Goal: Navigation & Orientation: Understand site structure

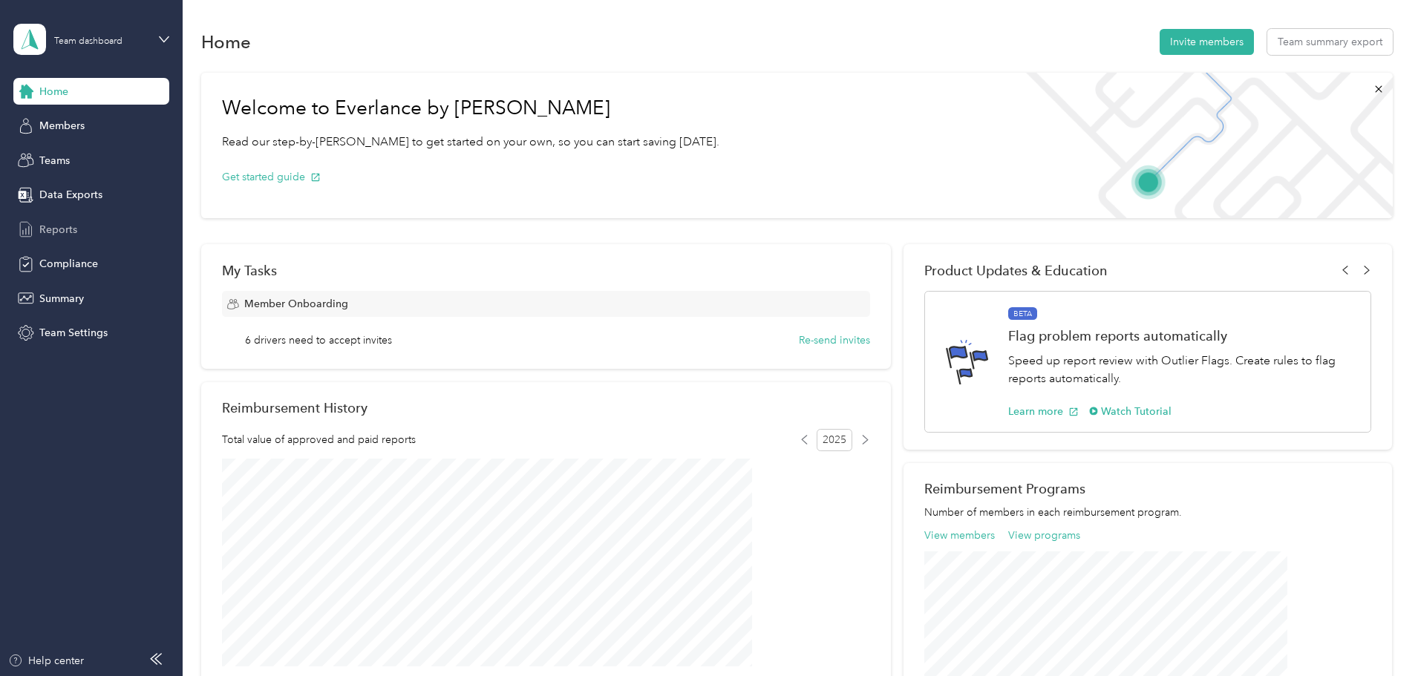
click at [47, 226] on span "Reports" at bounding box center [58, 230] width 38 height 16
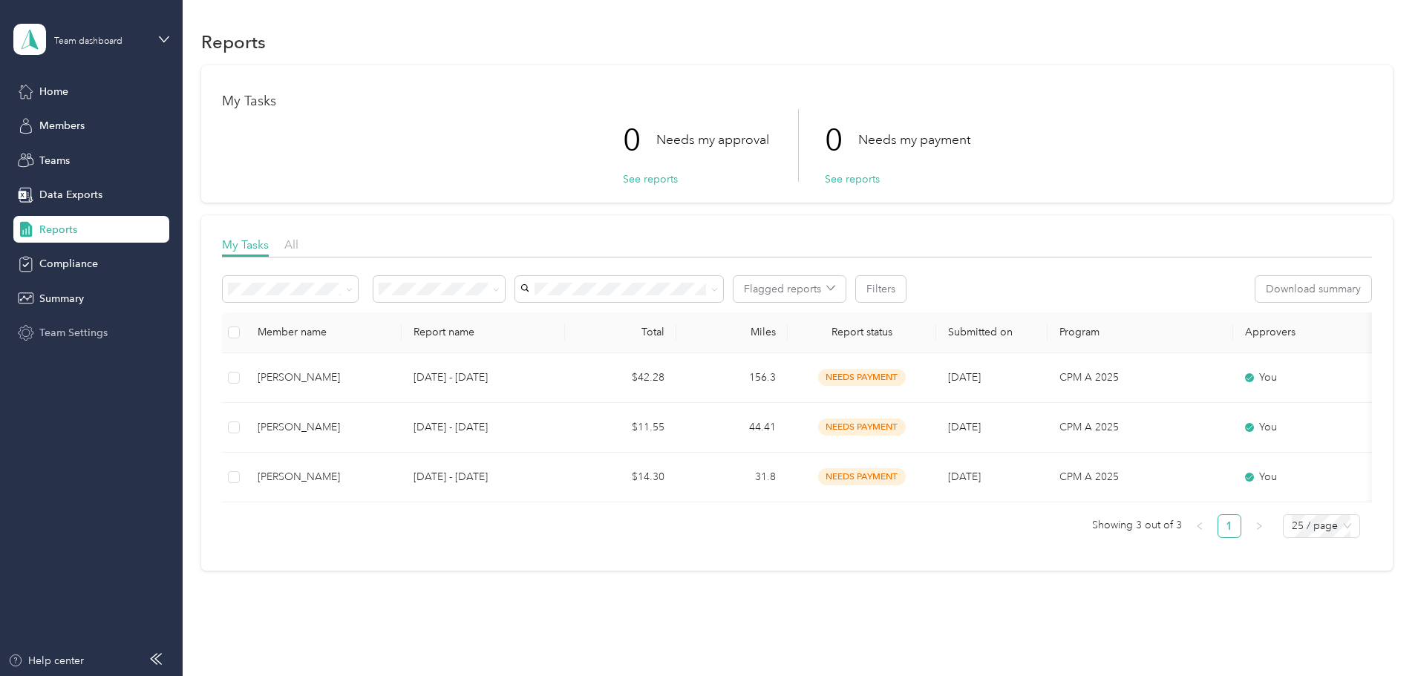
click at [62, 334] on span "Team Settings" at bounding box center [73, 333] width 68 height 16
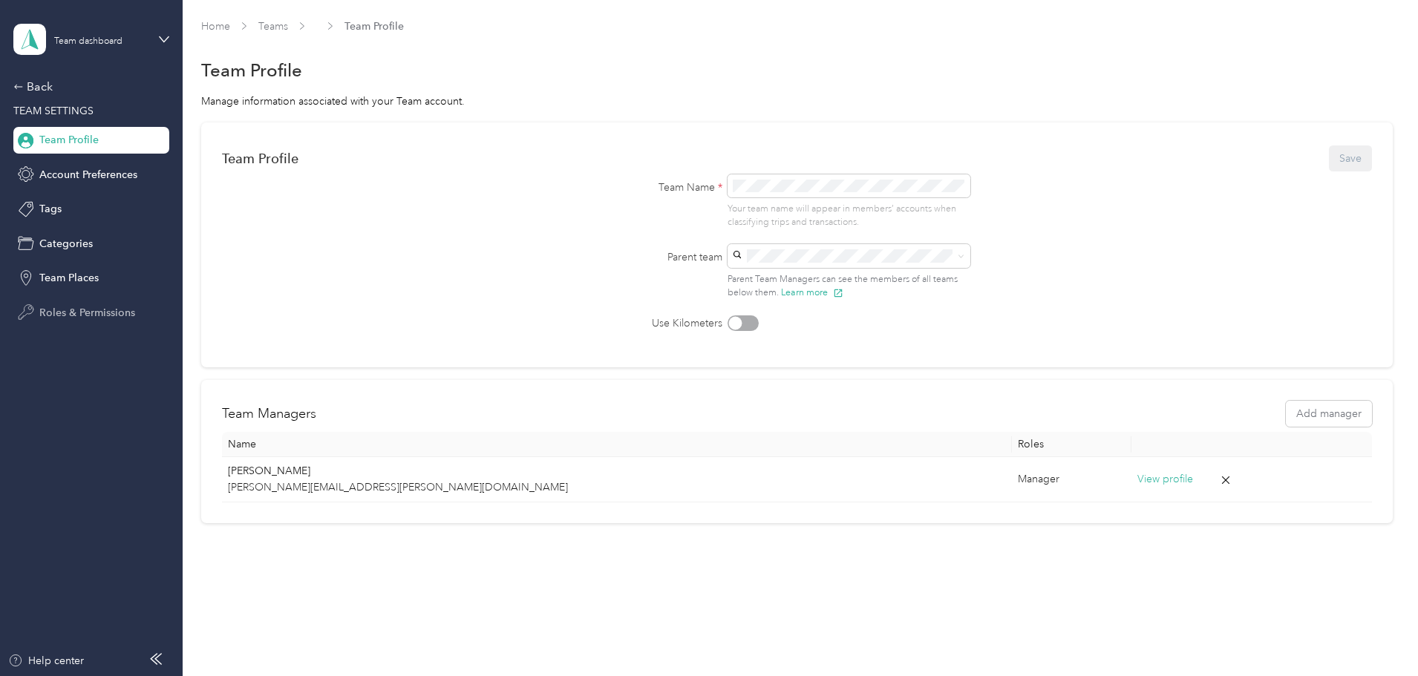
drag, startPoint x: 70, startPoint y: 307, endPoint x: 111, endPoint y: 315, distance: 41.6
click at [71, 307] on span "Roles & Permissions" at bounding box center [87, 313] width 96 height 16
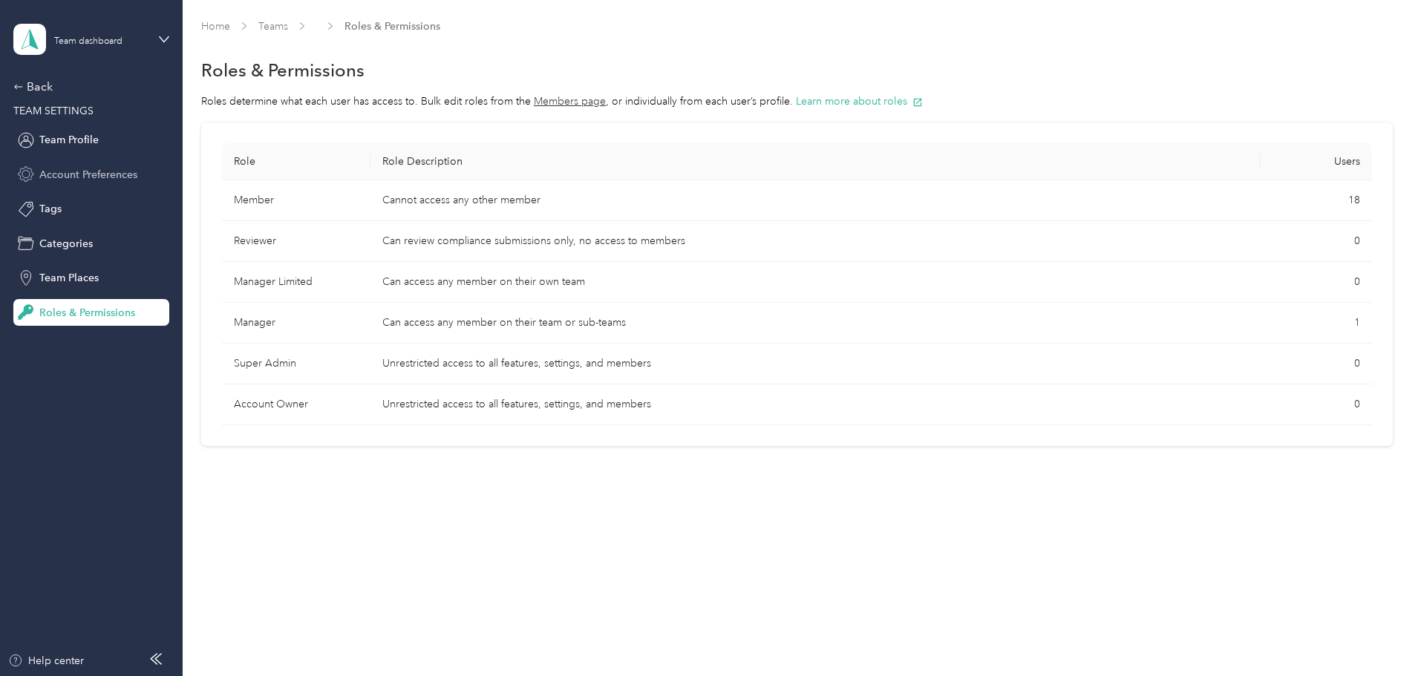
click at [62, 174] on span "Account Preferences" at bounding box center [88, 175] width 98 height 16
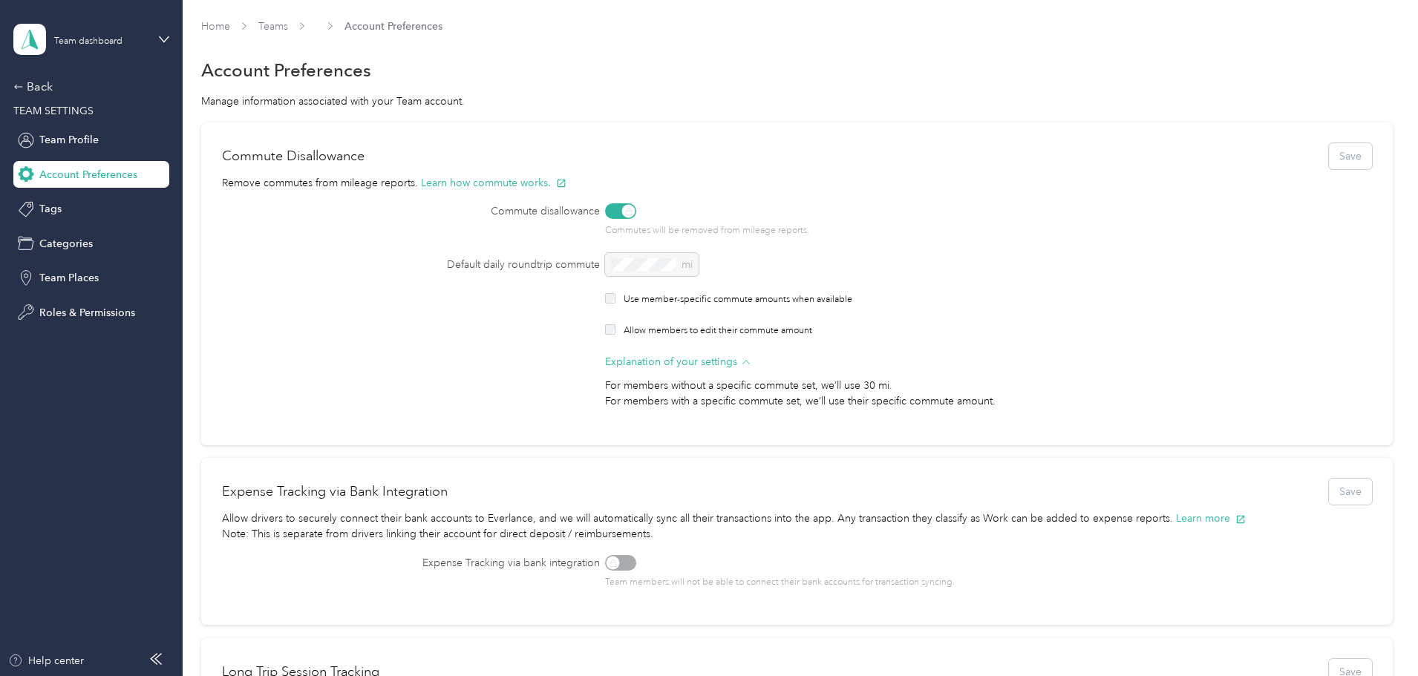
click at [658, 213] on div "Commutes will be removed from mileage reports." at bounding box center [940, 220] width 670 height 34
click at [660, 209] on div "Commutes will be removed from mileage reports." at bounding box center [940, 220] width 670 height 34
click at [566, 180] on button "Learn how commute works." at bounding box center [493, 183] width 145 height 16
click at [681, 265] on div "mi" at bounding box center [940, 265] width 670 height 24
click at [659, 213] on div "Commutes will be removed from mileage reports." at bounding box center [940, 220] width 670 height 34
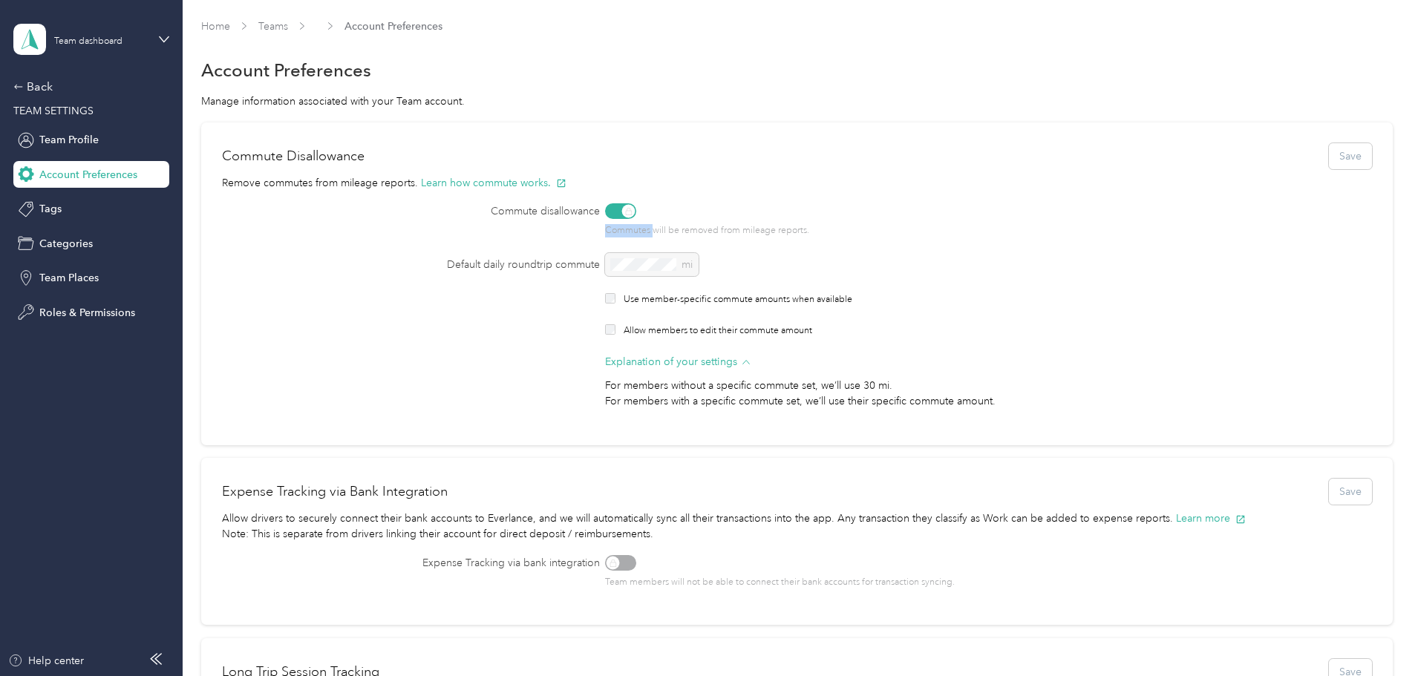
click at [659, 213] on div "Commutes will be removed from mileage reports." at bounding box center [940, 220] width 670 height 34
click at [658, 204] on div "Commutes will be removed from mileage reports." at bounding box center [940, 220] width 670 height 34
click at [1237, 151] on div "Commute Disallowance Save" at bounding box center [797, 156] width 1150 height 26
click at [690, 356] on span "Explanation of your settings" at bounding box center [671, 362] width 132 height 16
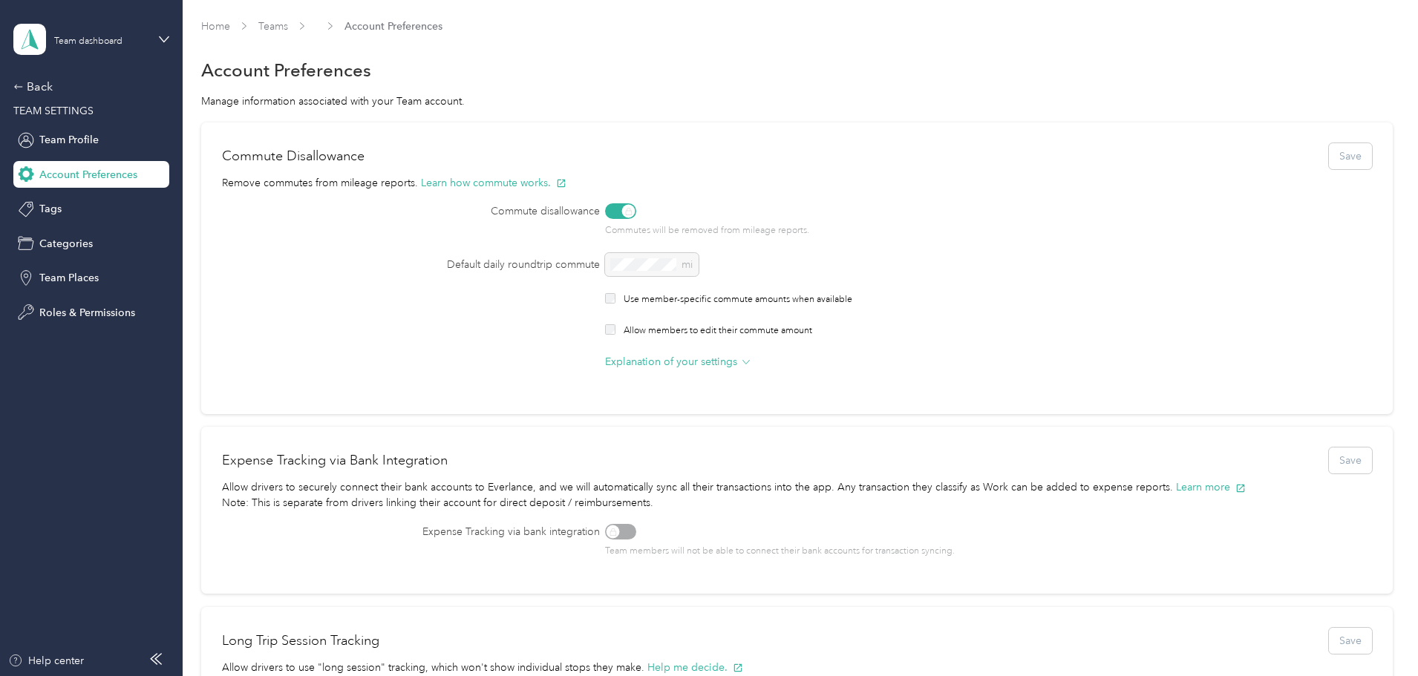
click at [1240, 157] on div "Commute Disallowance Save" at bounding box center [797, 156] width 1150 height 26
click at [656, 212] on div "Commutes will be removed from mileage reports." at bounding box center [940, 220] width 670 height 34
click at [650, 209] on div "Commutes will be removed from mileage reports." at bounding box center [940, 220] width 670 height 34
click at [762, 232] on p "Commutes will be removed from mileage reports." at bounding box center [940, 230] width 670 height 13
click at [566, 182] on button "Learn how commute works." at bounding box center [493, 183] width 145 height 16
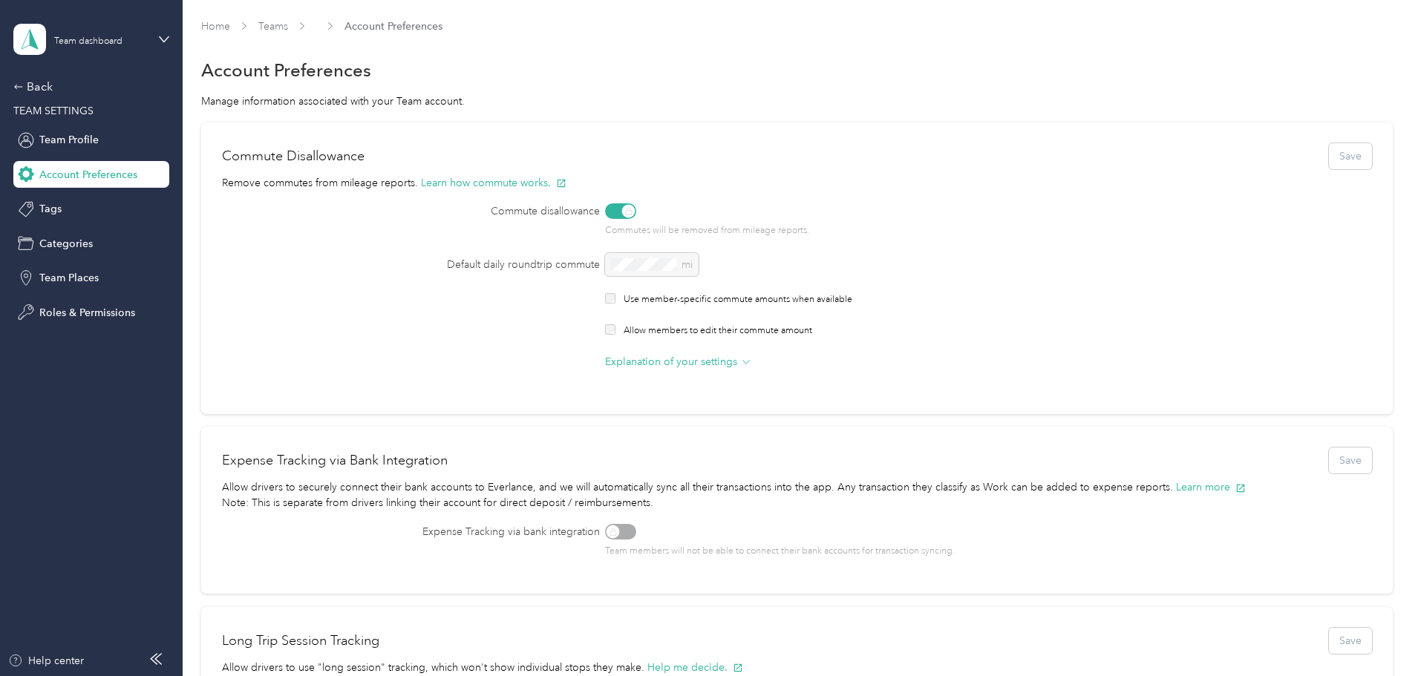
click at [661, 207] on div "Commutes will be removed from mileage reports." at bounding box center [940, 220] width 670 height 34
click at [56, 134] on span "Team Profile" at bounding box center [68, 140] width 59 height 16
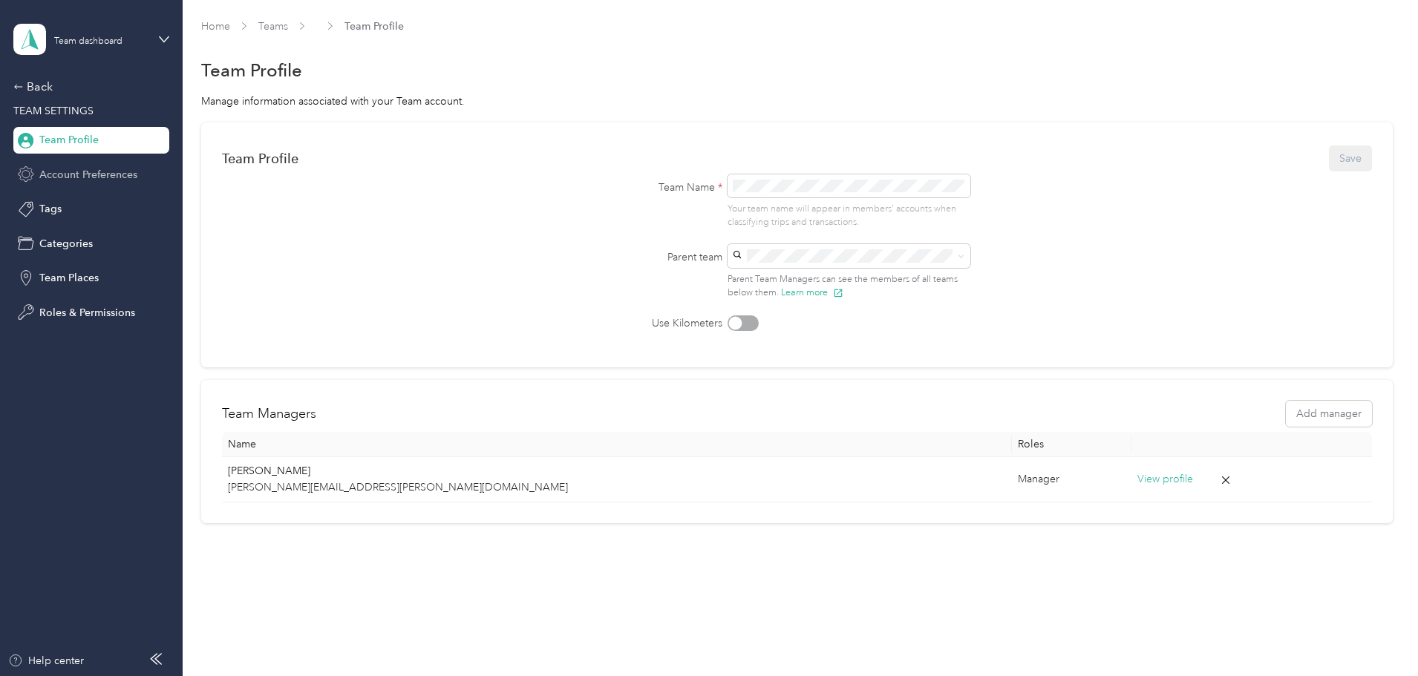
click at [96, 170] on span "Account Preferences" at bounding box center [88, 175] width 98 height 16
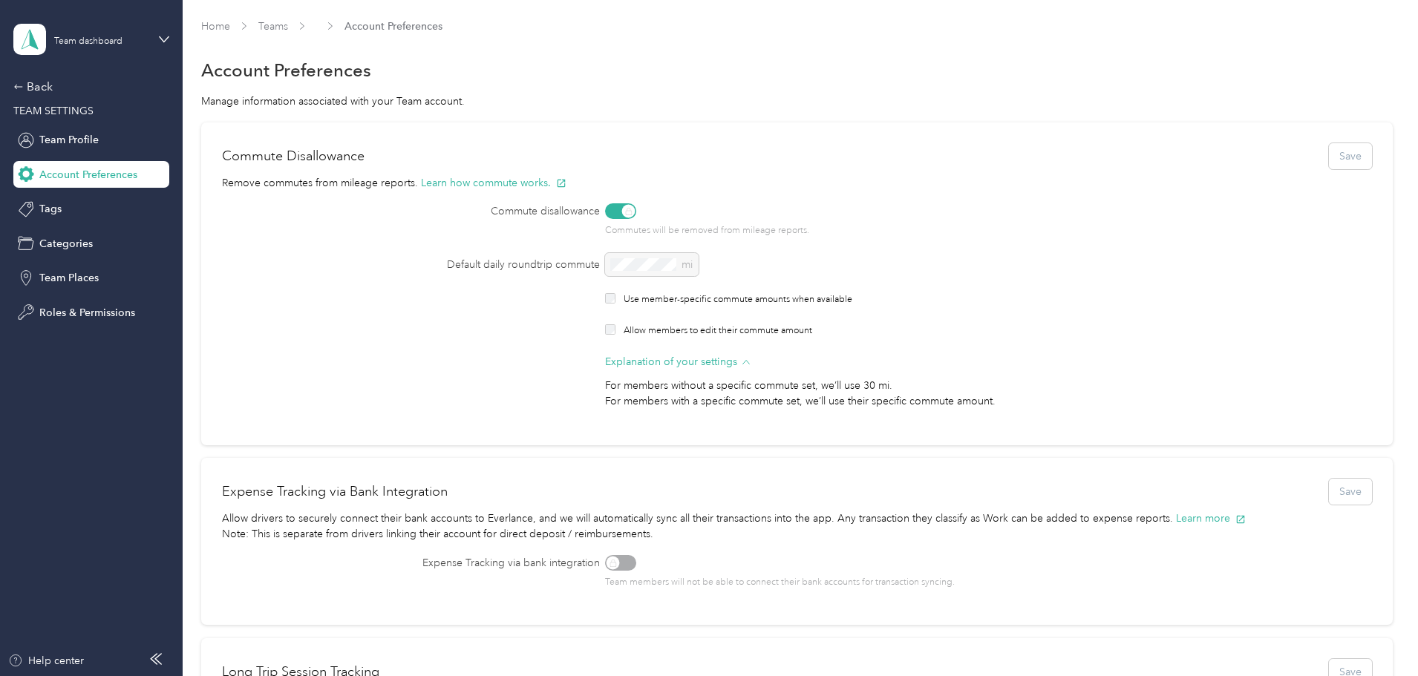
click at [661, 210] on div "Commutes will be removed from mileage reports." at bounding box center [940, 220] width 670 height 34
click at [165, 38] on icon at bounding box center [164, 39] width 10 height 10
click at [411, 289] on div "Default daily roundtrip commute mi Use member-specific commute amounts when ava…" at bounding box center [797, 331] width 1150 height 156
click at [164, 42] on icon at bounding box center [164, 39] width 10 height 10
click at [81, 154] on div "Personal dashboard" at bounding box center [74, 156] width 94 height 16
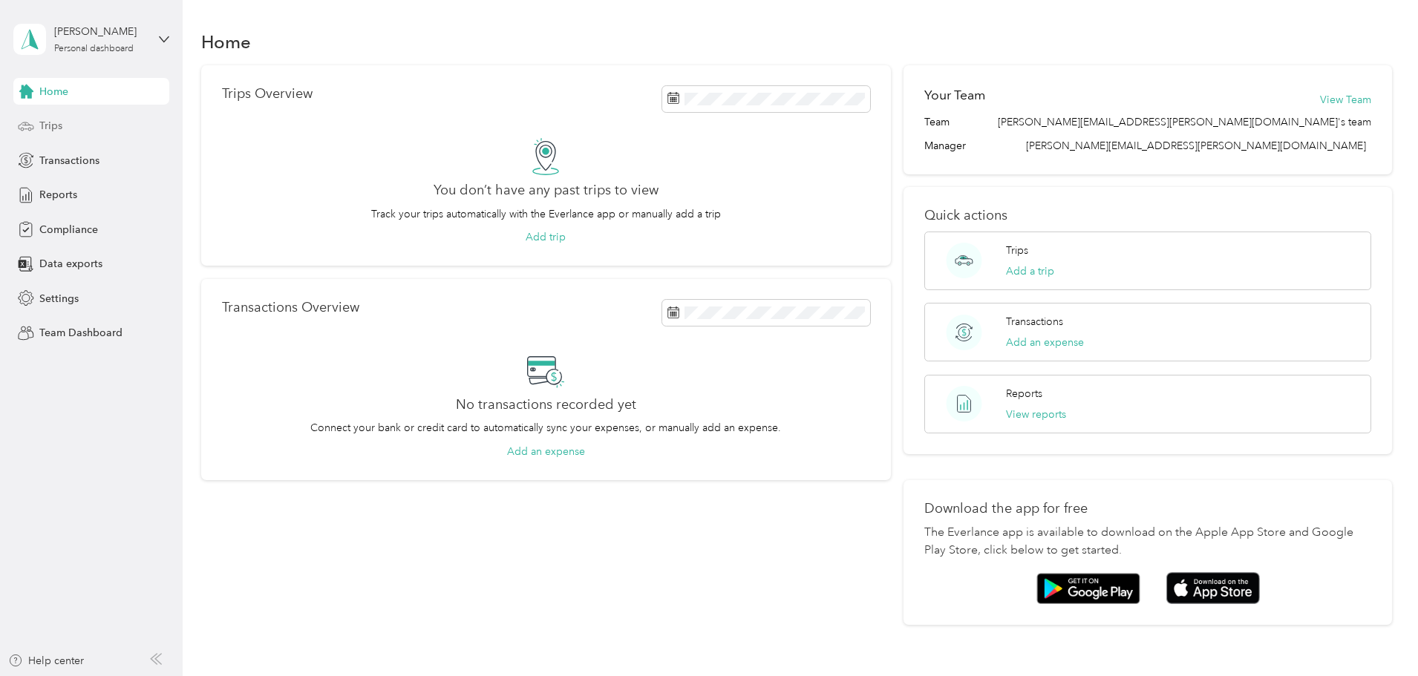
click at [43, 125] on span "Trips" at bounding box center [50, 126] width 23 height 16
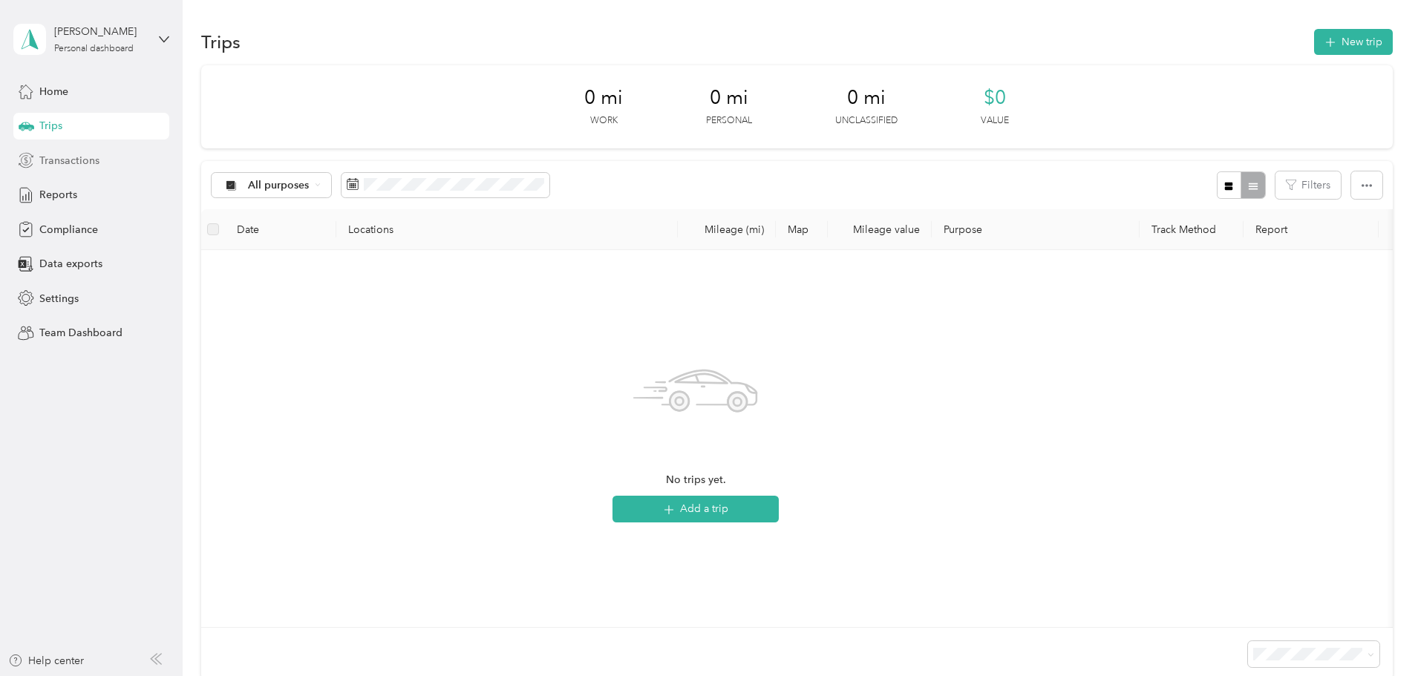
click at [57, 163] on span "Transactions" at bounding box center [69, 161] width 60 height 16
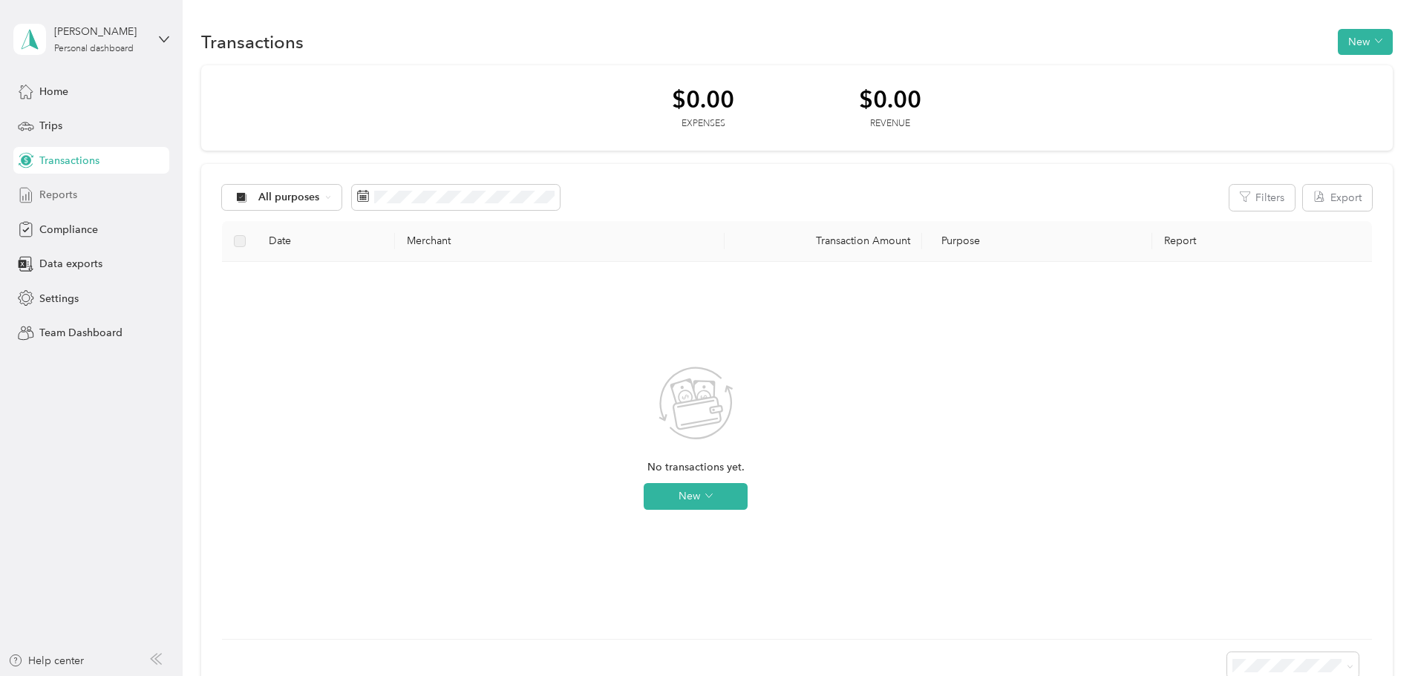
click at [58, 194] on span "Reports" at bounding box center [58, 195] width 38 height 16
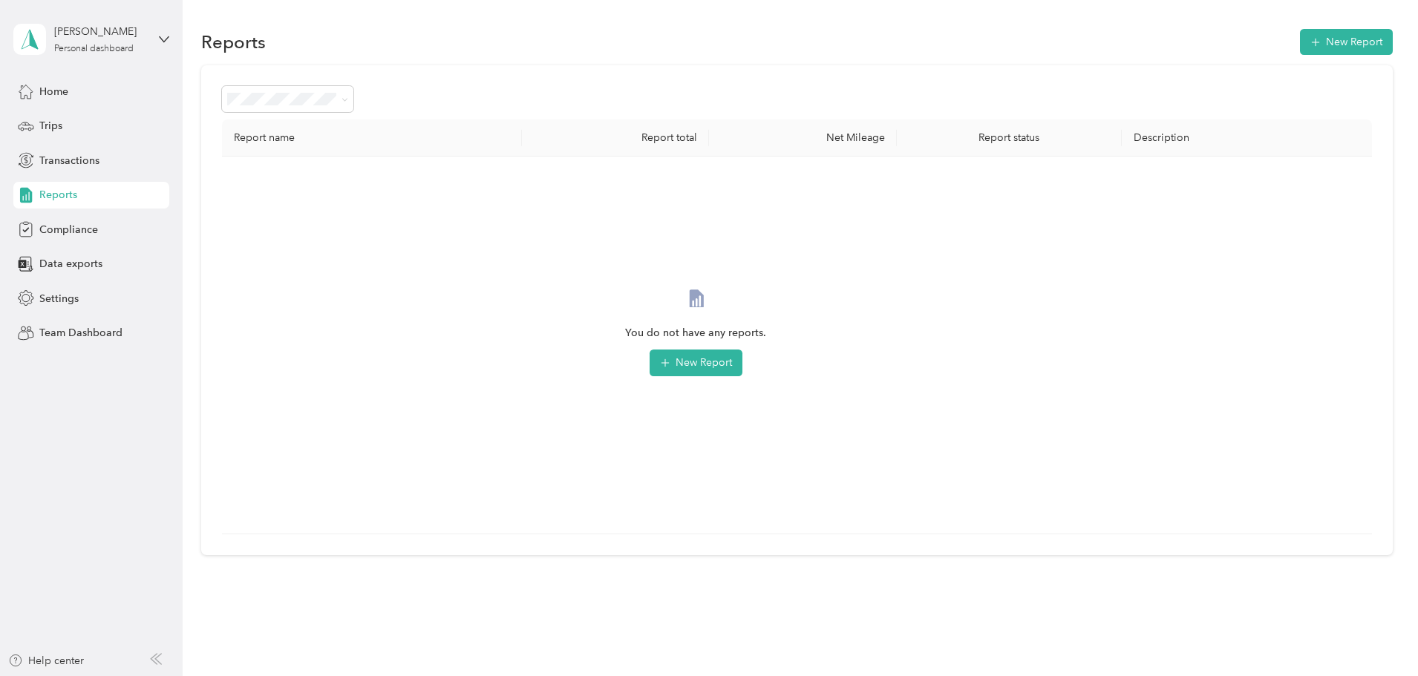
scroll to position [33, 0]
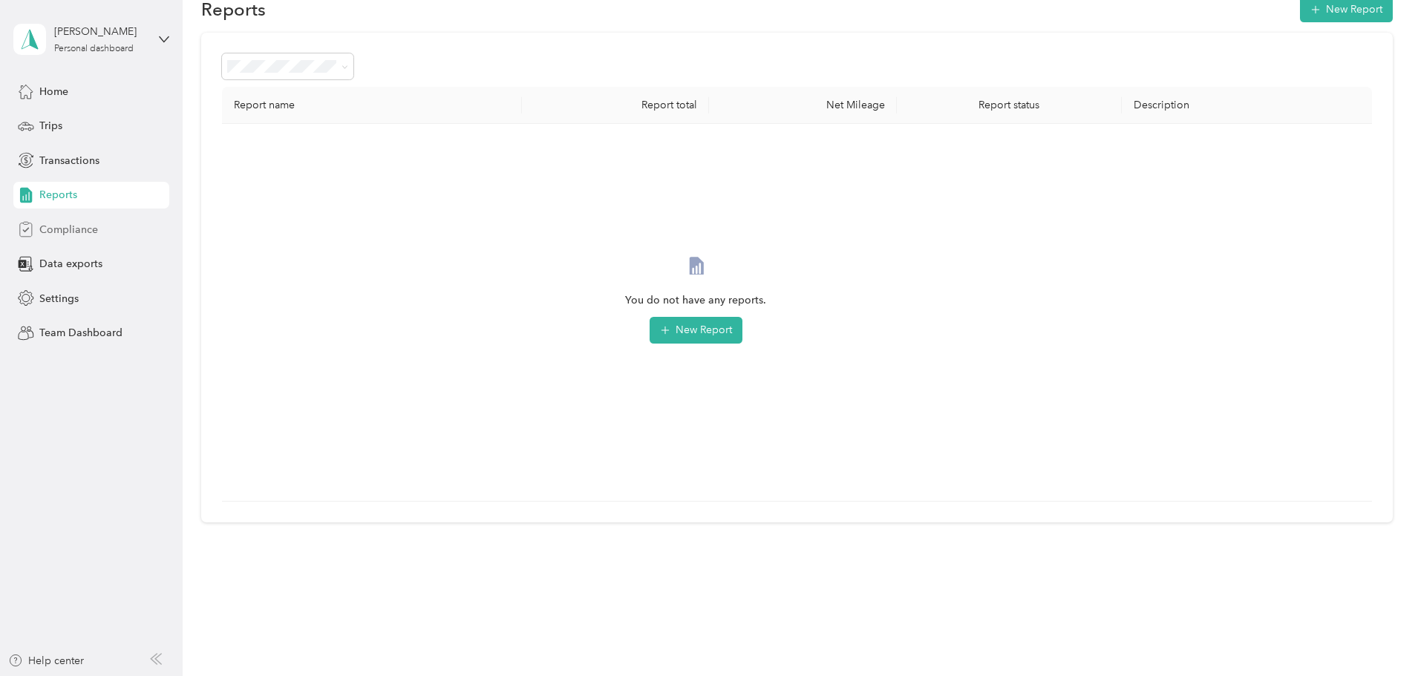
click at [71, 231] on span "Compliance" at bounding box center [68, 230] width 59 height 16
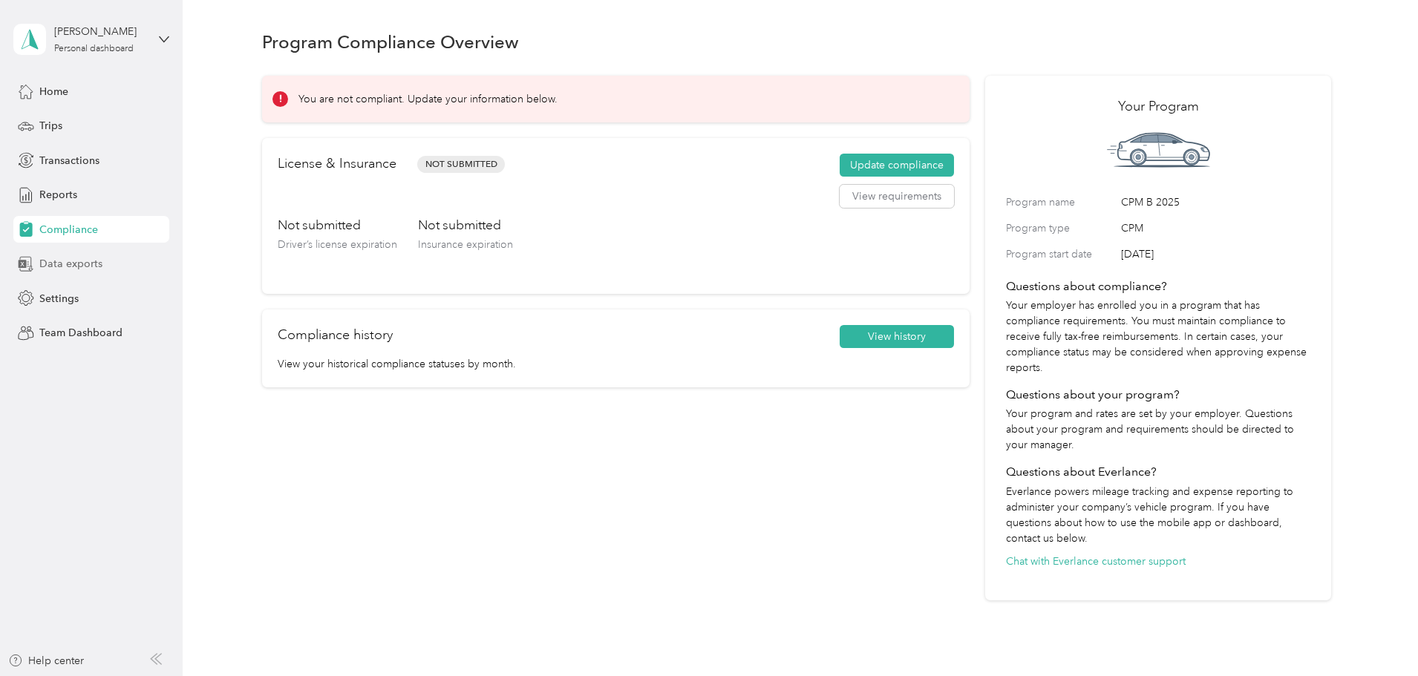
click at [91, 269] on span "Data exports" at bounding box center [70, 264] width 63 height 16
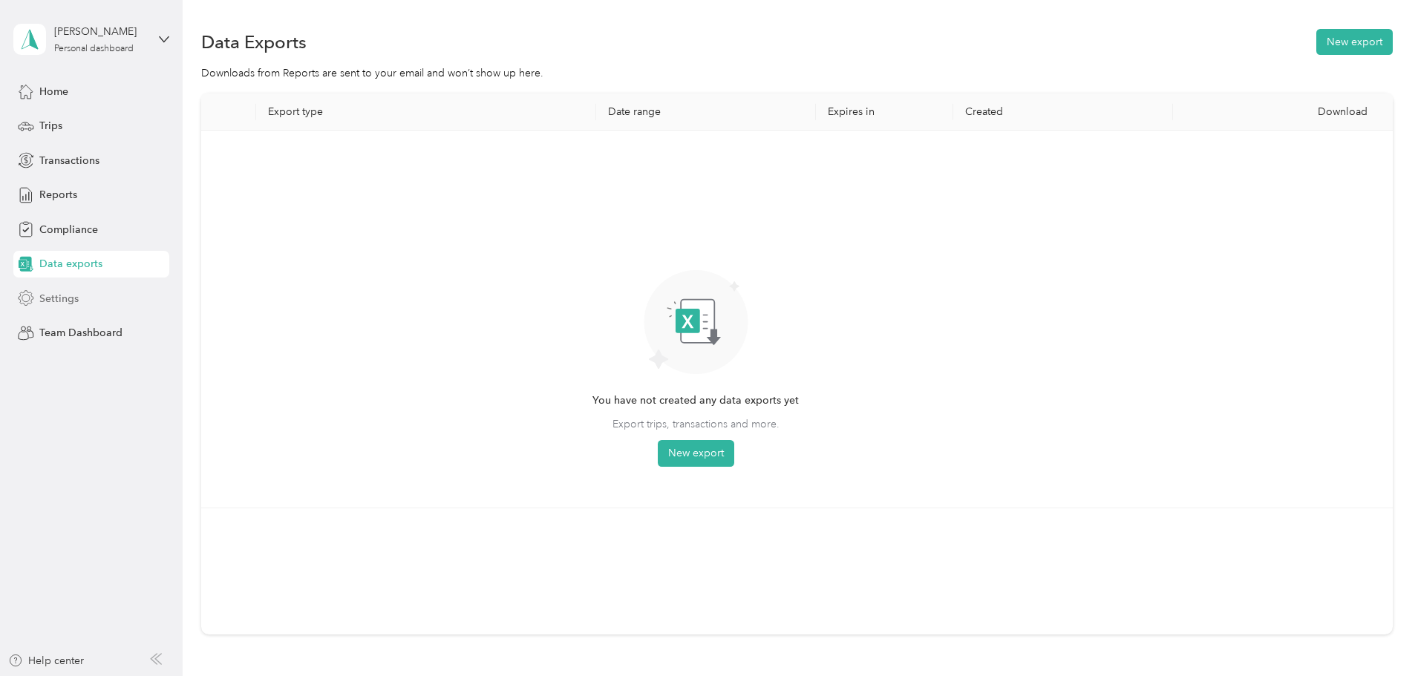
click at [62, 301] on span "Settings" at bounding box center [58, 299] width 39 height 16
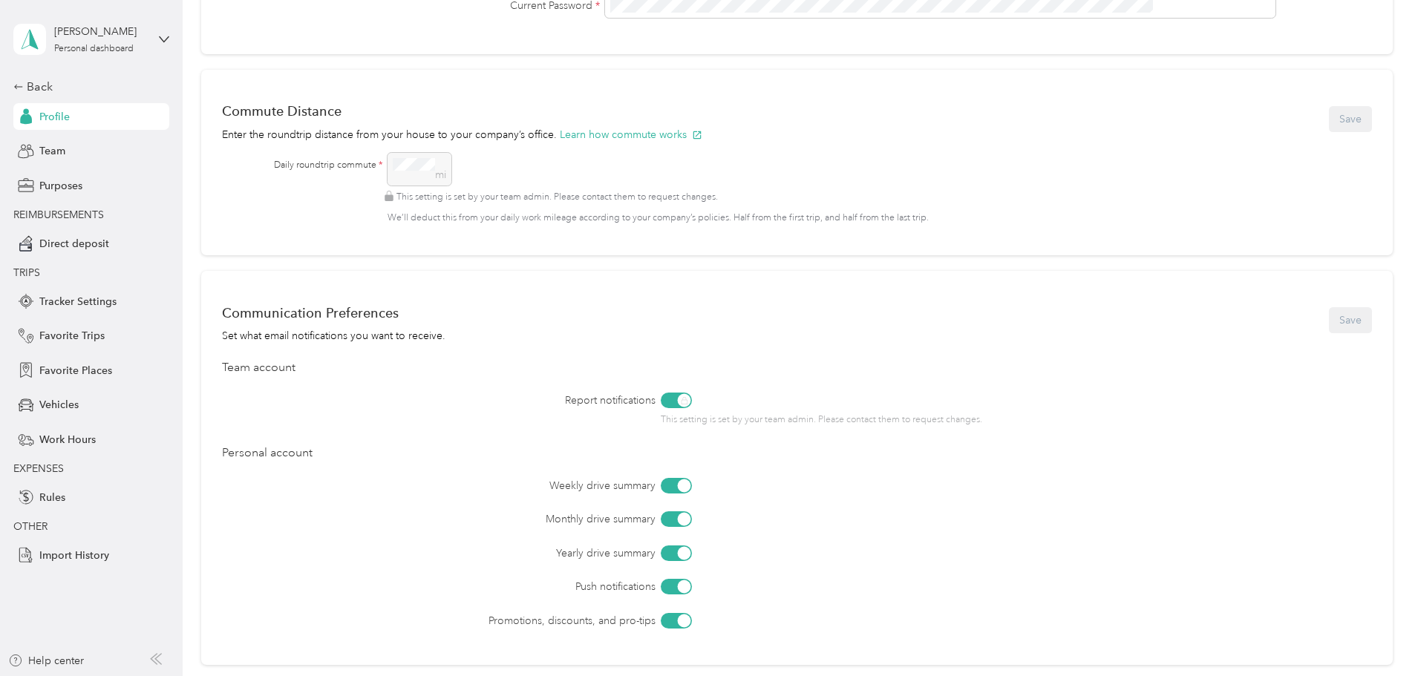
scroll to position [594, 0]
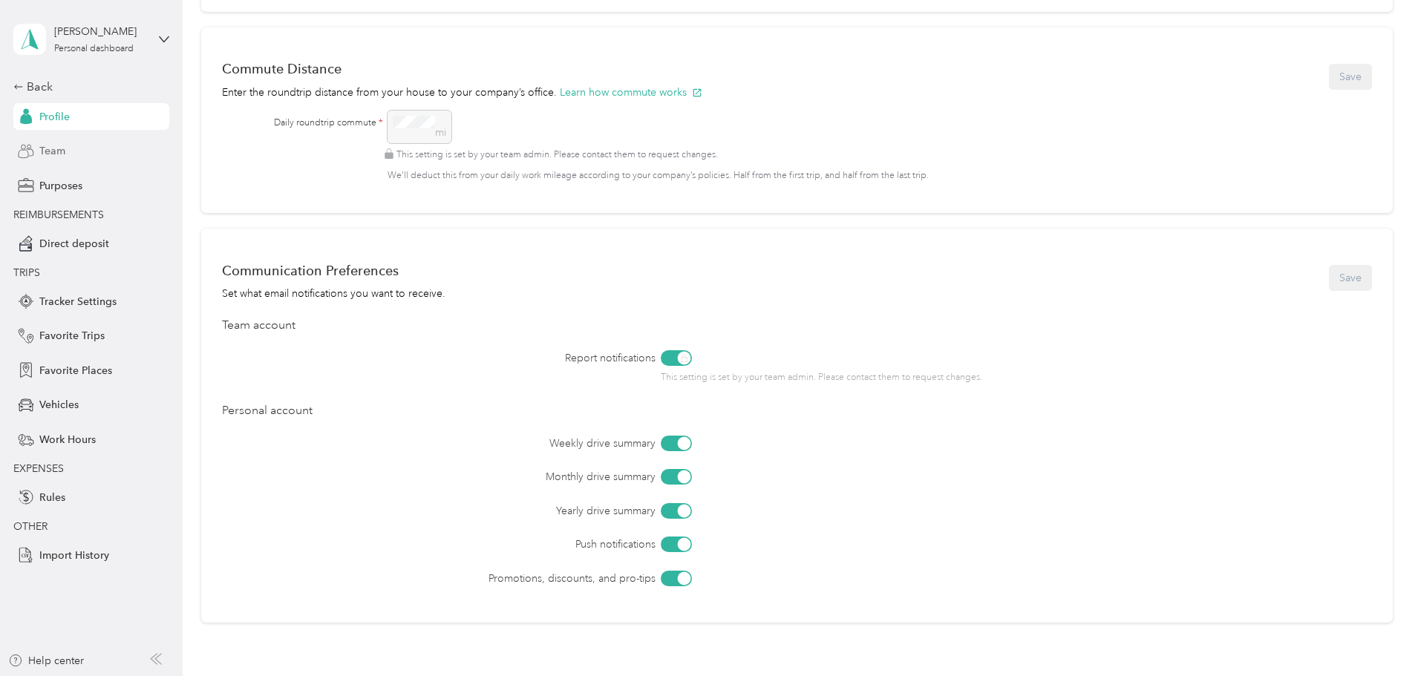
click at [54, 148] on span "Team" at bounding box center [52, 151] width 26 height 16
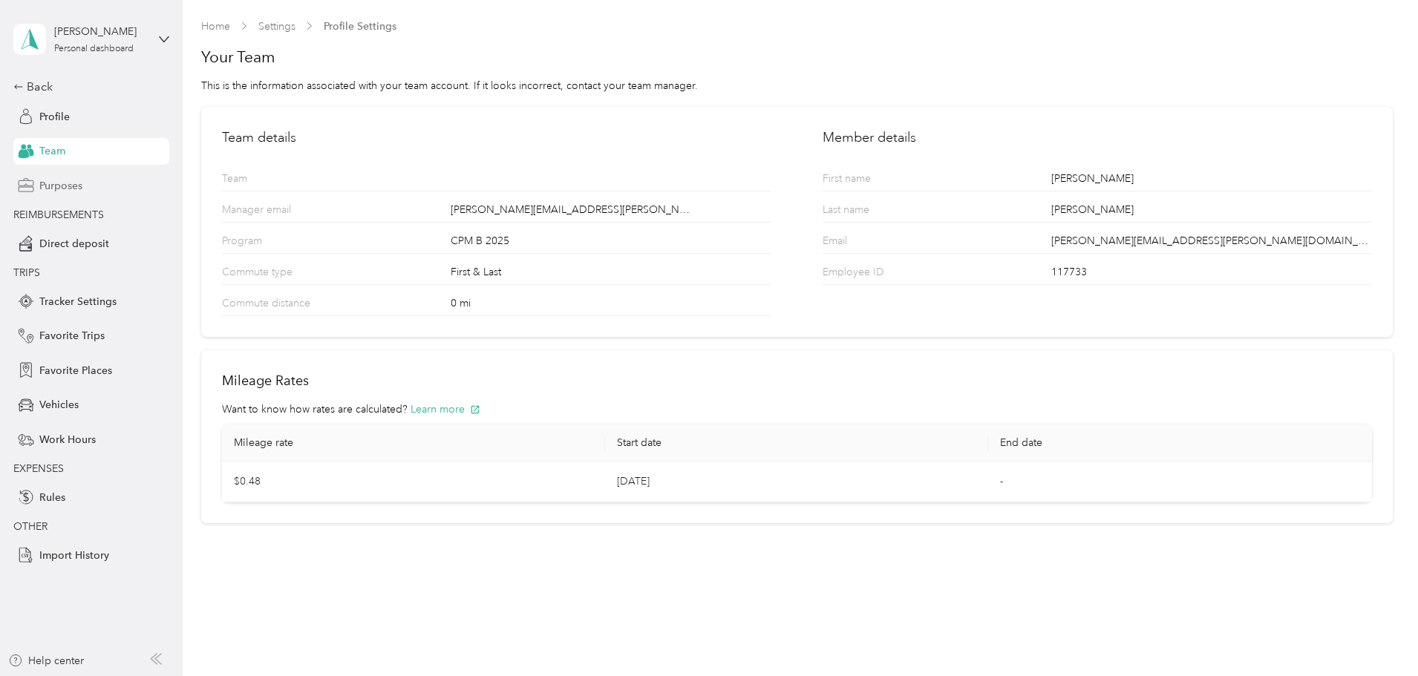
click at [70, 185] on span "Purposes" at bounding box center [60, 186] width 43 height 16
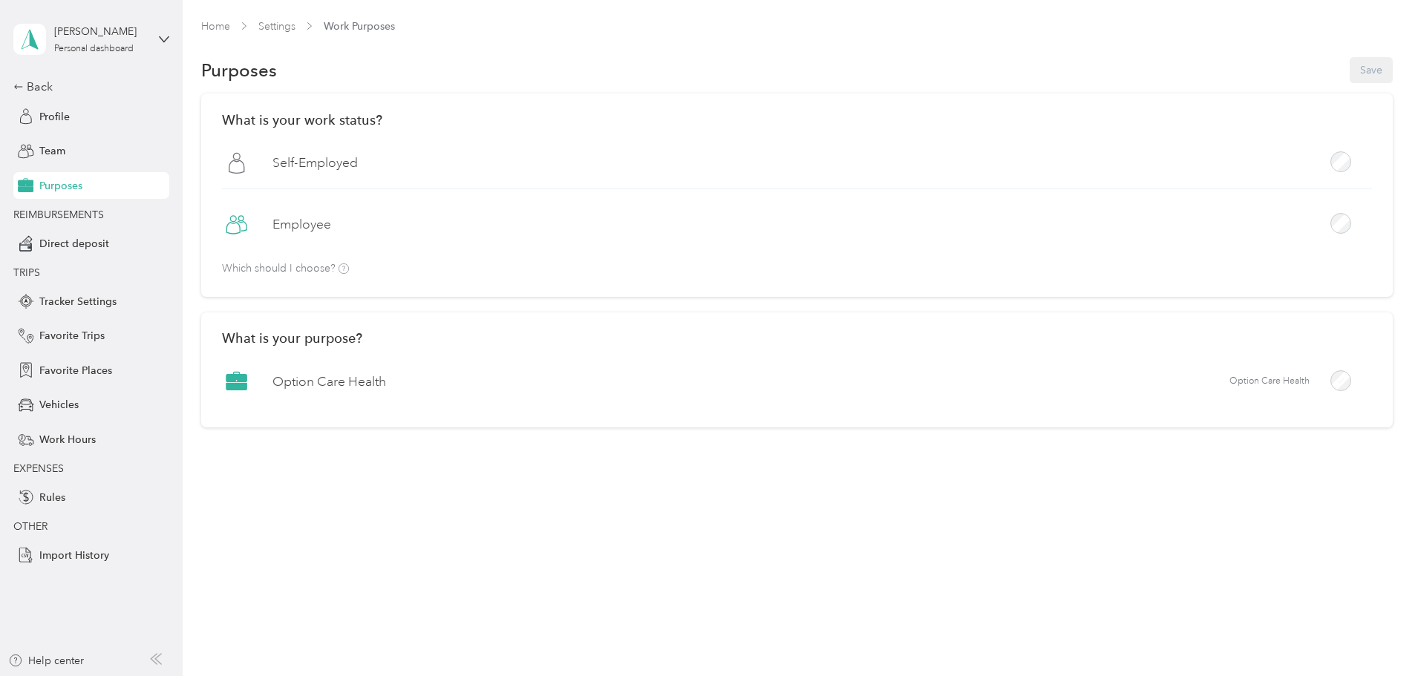
click at [386, 377] on label "Option Care Health" at bounding box center [329, 382] width 114 height 19
click at [56, 119] on span "Profile" at bounding box center [54, 117] width 30 height 16
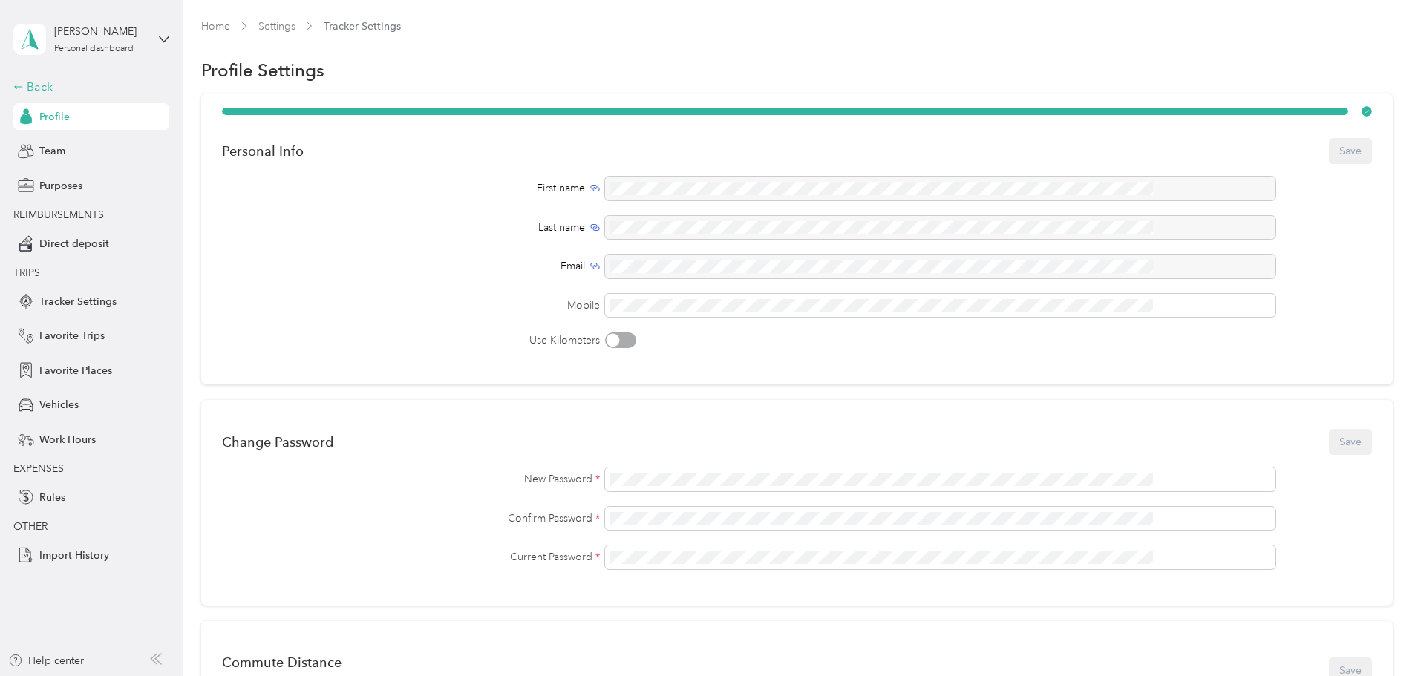
click at [27, 80] on div "Back" at bounding box center [87, 87] width 148 height 18
